Goal: Information Seeking & Learning: Learn about a topic

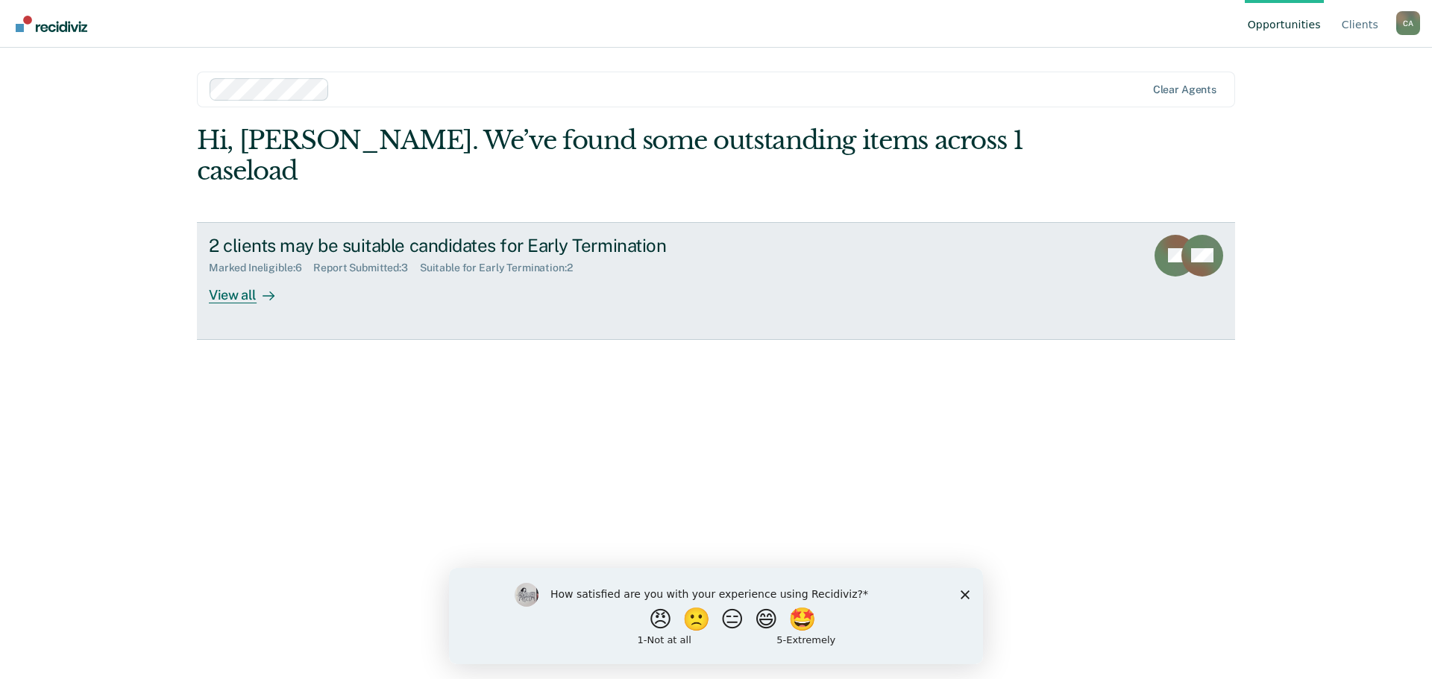
click at [228, 294] on div "View all" at bounding box center [251, 288] width 84 height 29
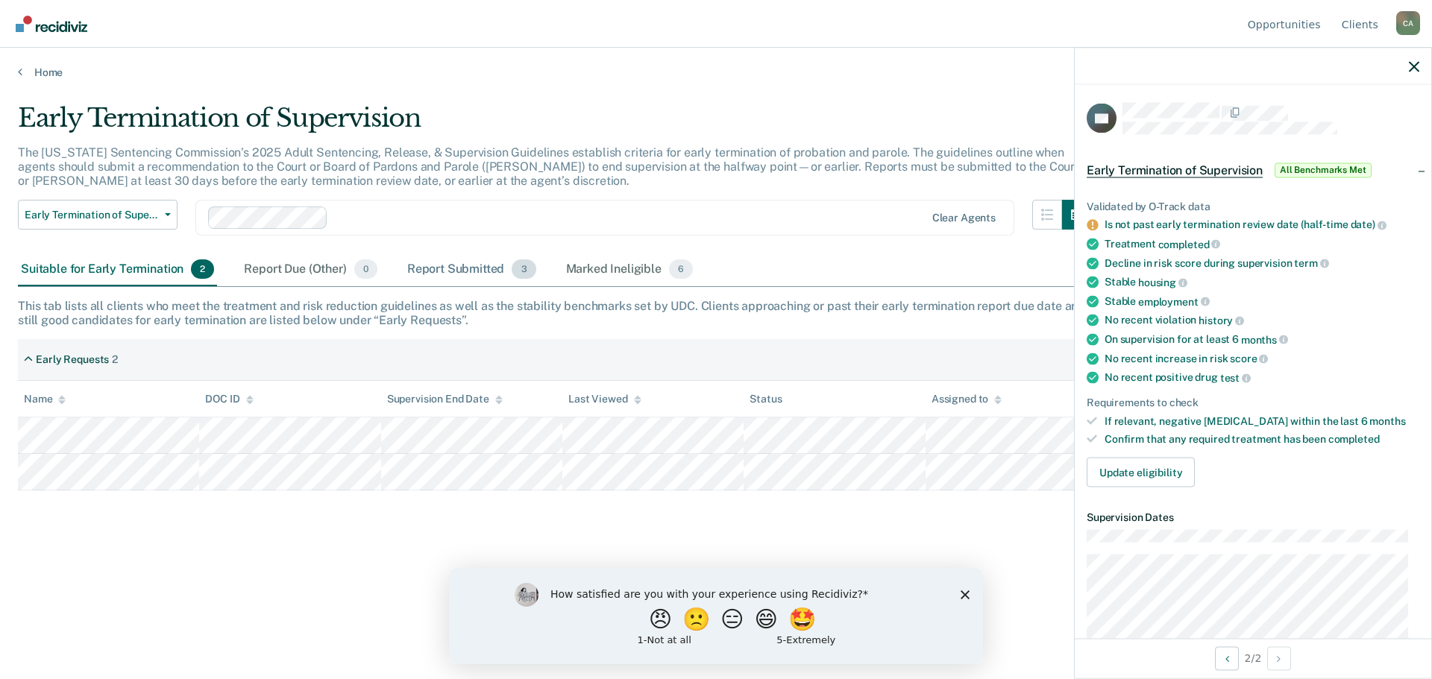
click at [469, 265] on div "Report Submitted 3" at bounding box center [471, 269] width 135 height 33
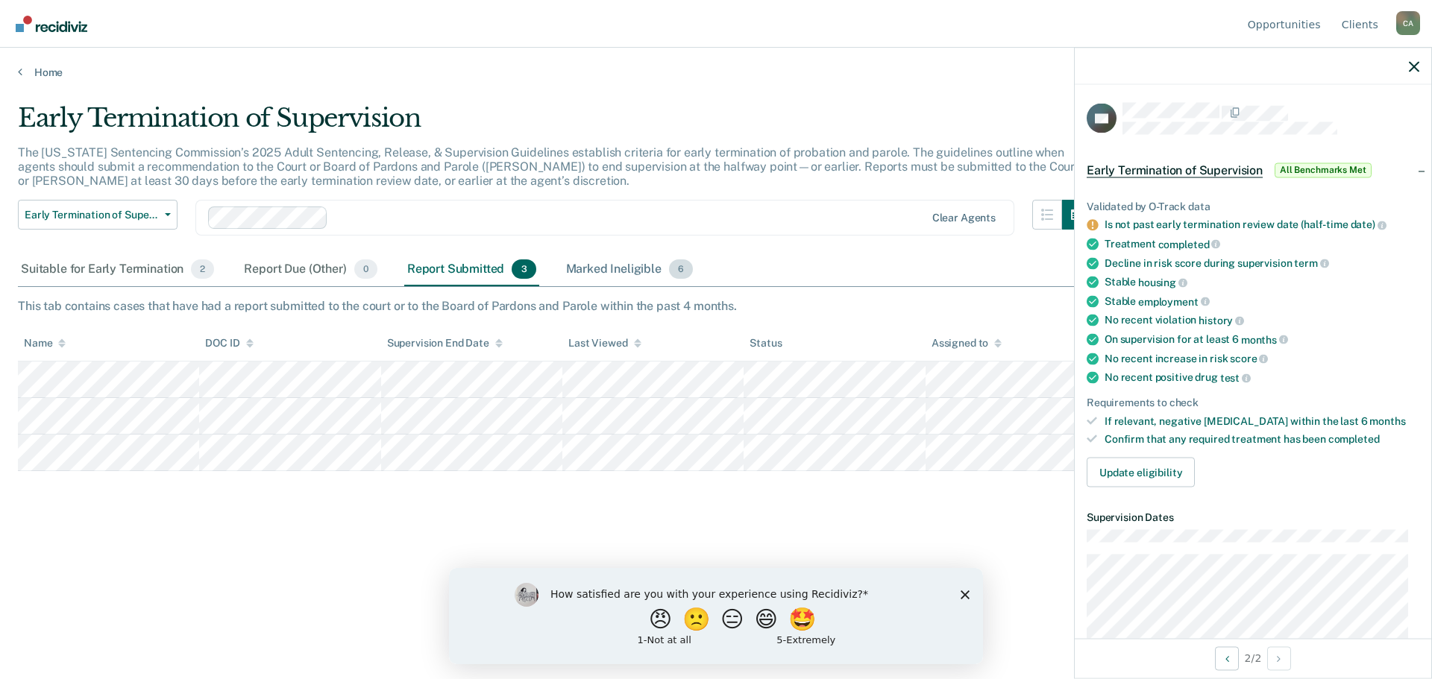
click at [630, 265] on div "Marked Ineligible 6" at bounding box center [629, 269] width 133 height 33
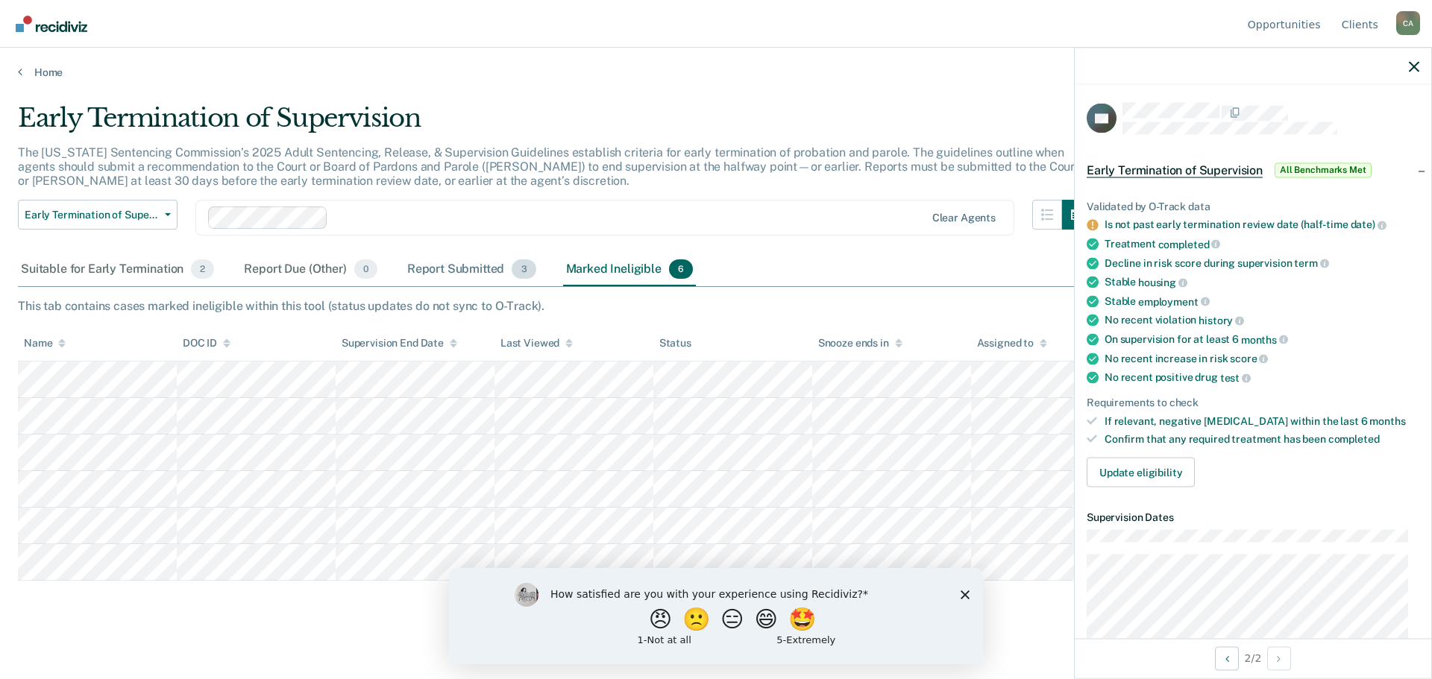
click at [464, 268] on div "Report Submitted 3" at bounding box center [471, 269] width 135 height 33
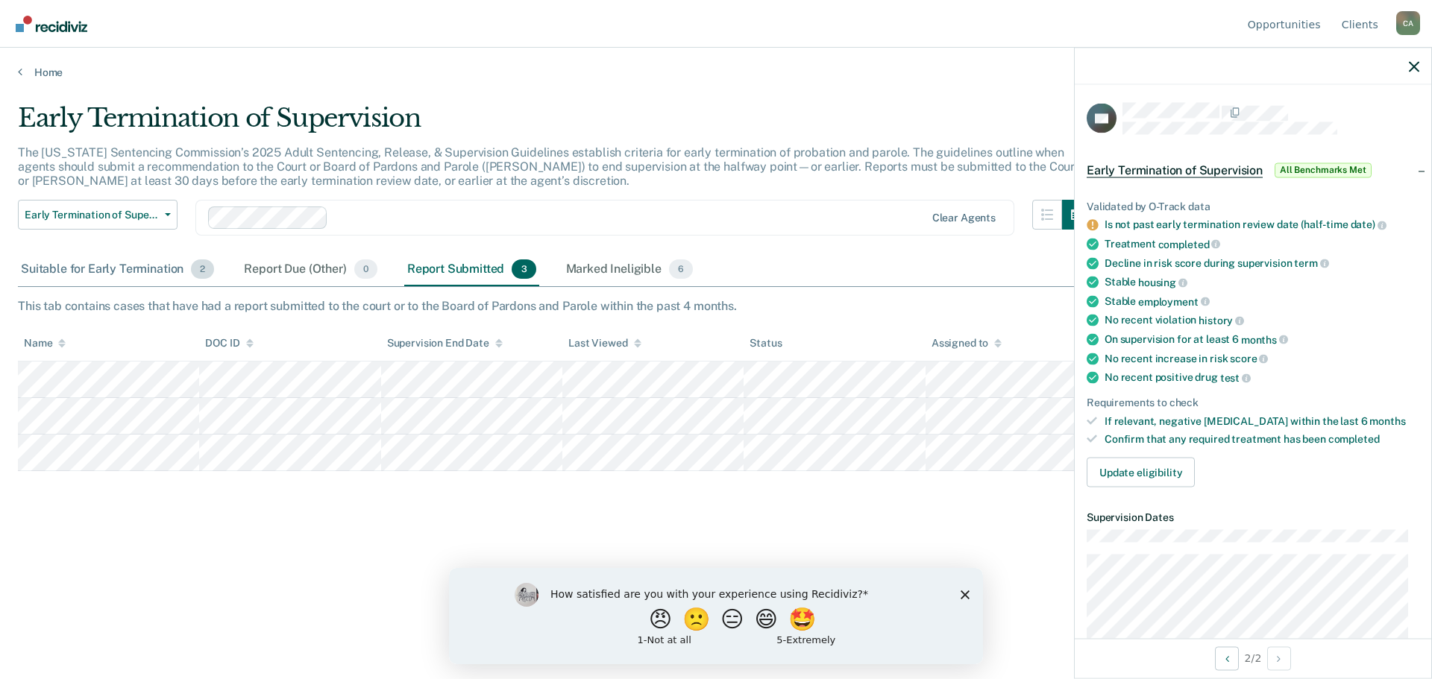
click at [125, 265] on div "Suitable for Early Termination 2" at bounding box center [117, 269] width 199 height 33
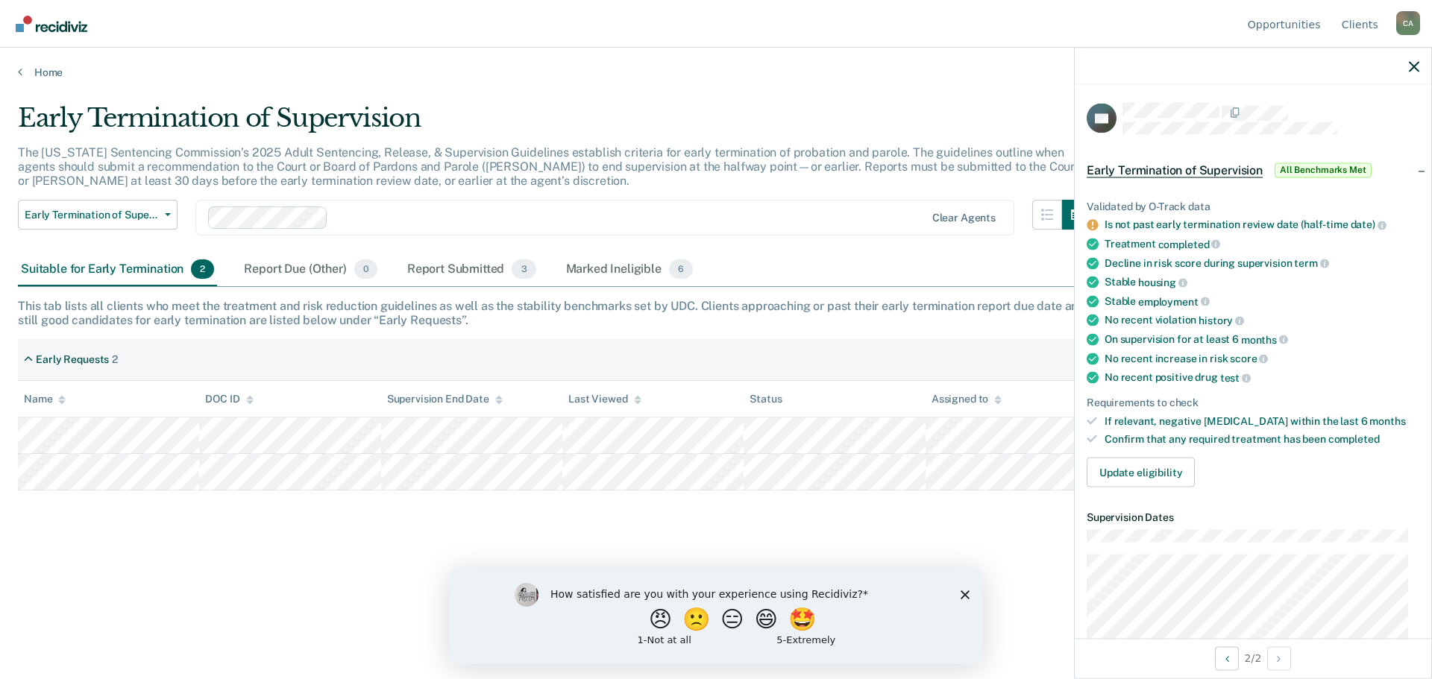
click at [653, 85] on main "Early Termination of Supervision The [US_STATE] Sentencing Commission’s 2025 Ad…" at bounding box center [716, 377] width 1432 height 596
